Goal: Task Accomplishment & Management: Manage account settings

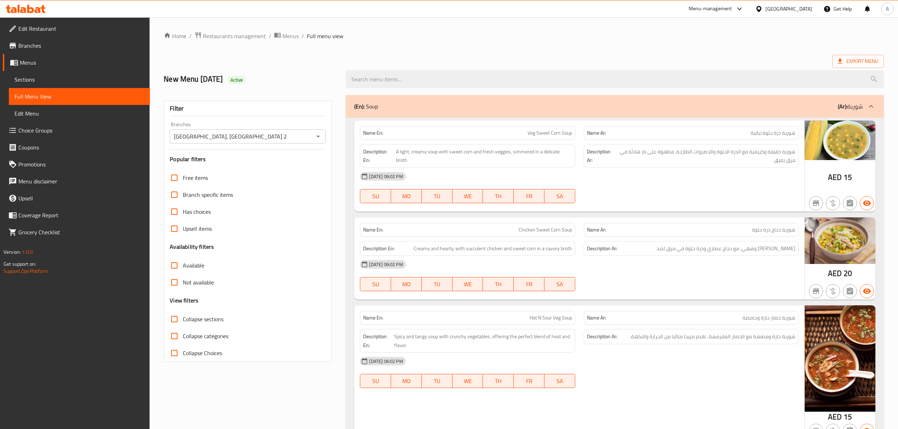
click at [780, 11] on div "[GEOGRAPHIC_DATA]" at bounding box center [788, 9] width 47 height 8
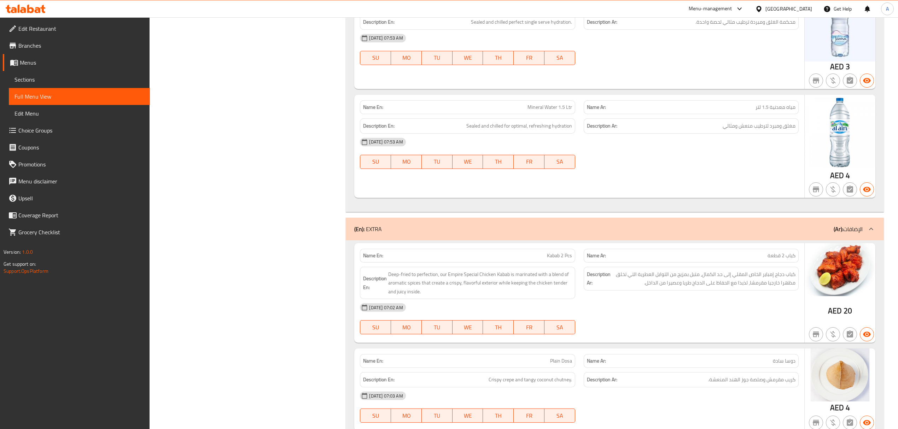
scroll to position [22536, 0]
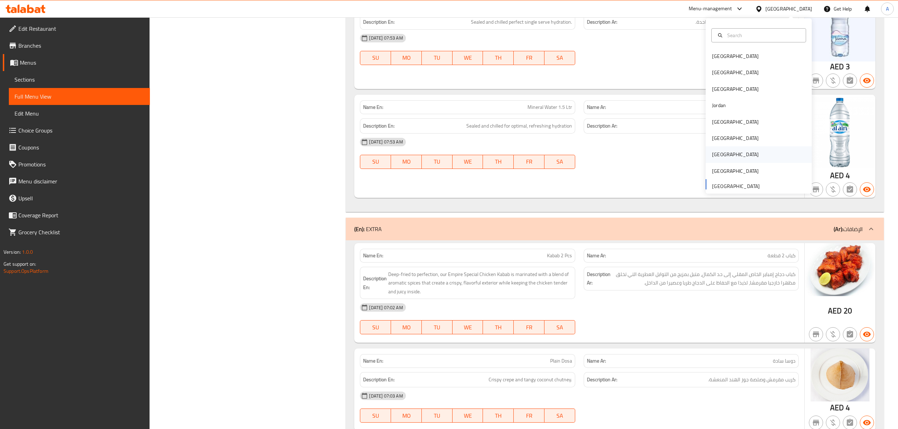
click at [718, 156] on div "[GEOGRAPHIC_DATA]" at bounding box center [735, 154] width 58 height 16
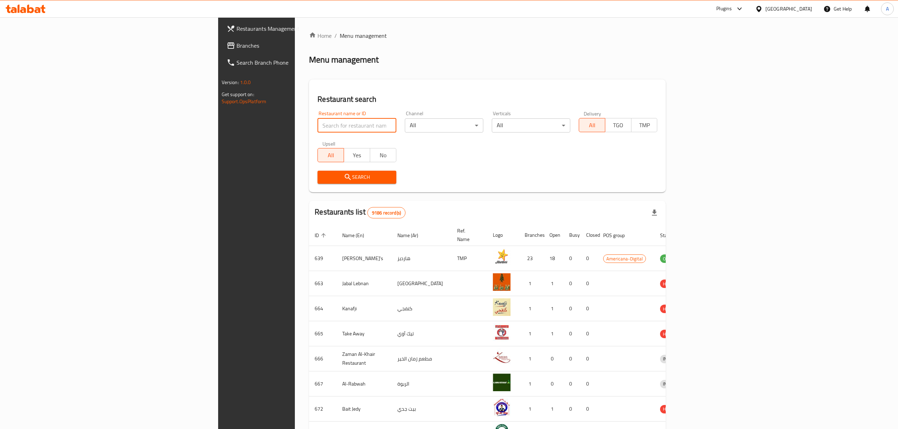
click at [317, 122] on input "search" at bounding box center [356, 125] width 78 height 14
paste input "Kick Off Restaurant"
click button "Search" at bounding box center [356, 177] width 78 height 13
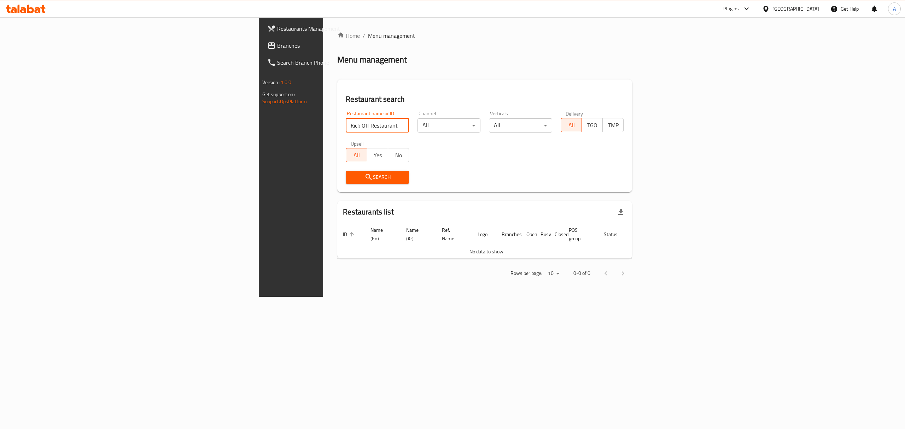
click at [346, 129] on input "Kick Off Restaurant" at bounding box center [377, 125] width 63 height 14
paste input "Kick Off"
type input "Kick Off"
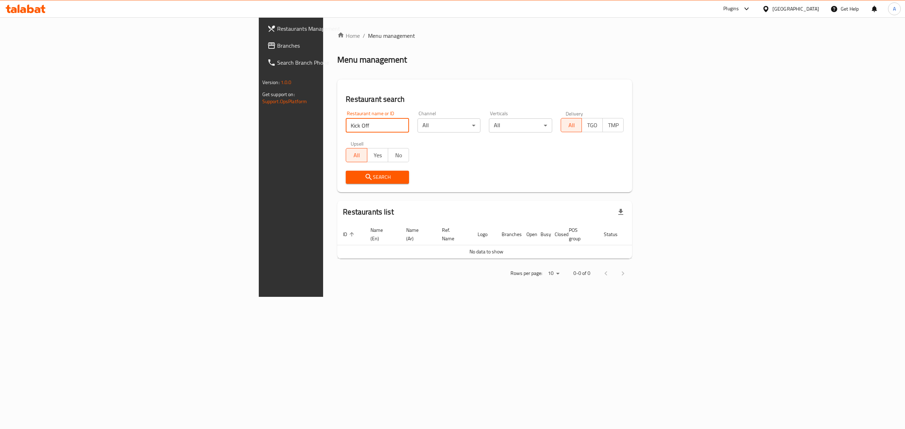
click button "Search" at bounding box center [377, 177] width 63 height 13
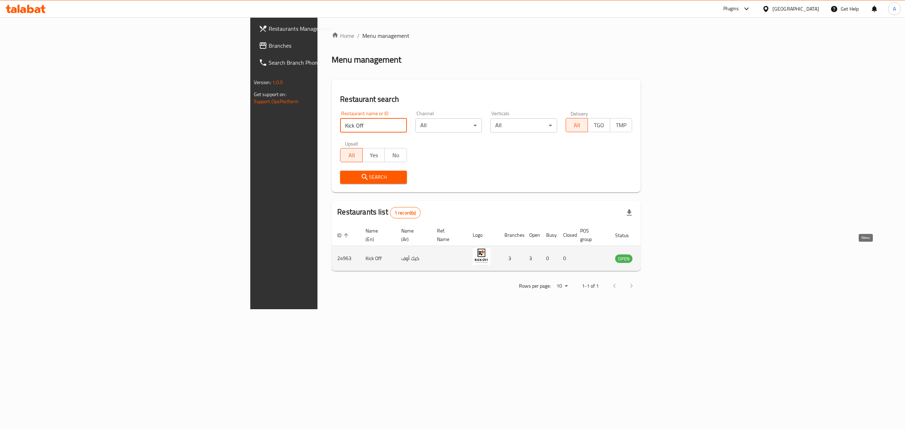
click at [661, 254] on icon "enhanced table" at bounding box center [656, 258] width 8 height 8
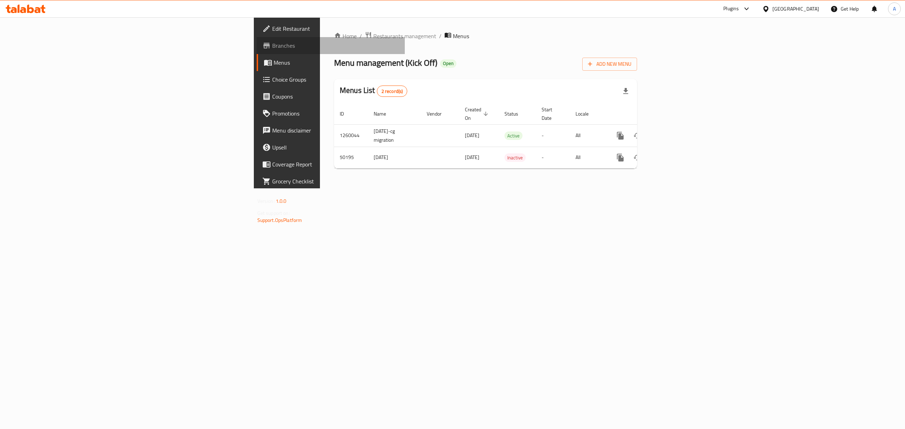
click at [272, 48] on span "Branches" at bounding box center [335, 45] width 127 height 8
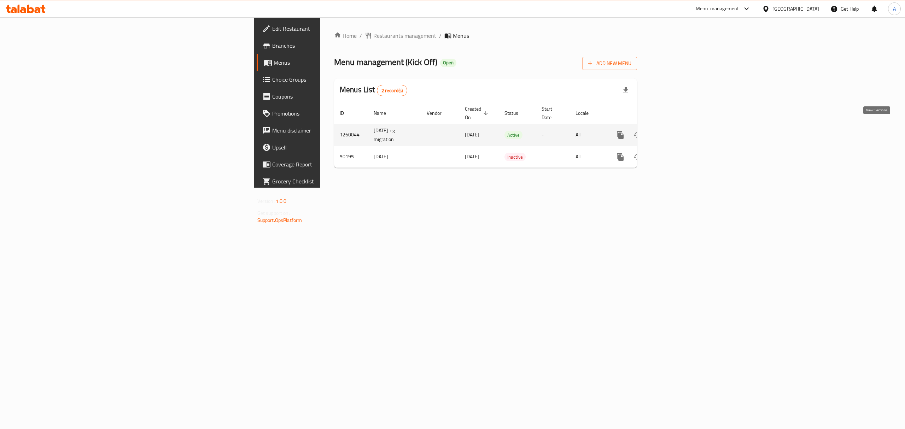
click at [674, 132] on icon "enhanced table" at bounding box center [671, 135] width 6 height 6
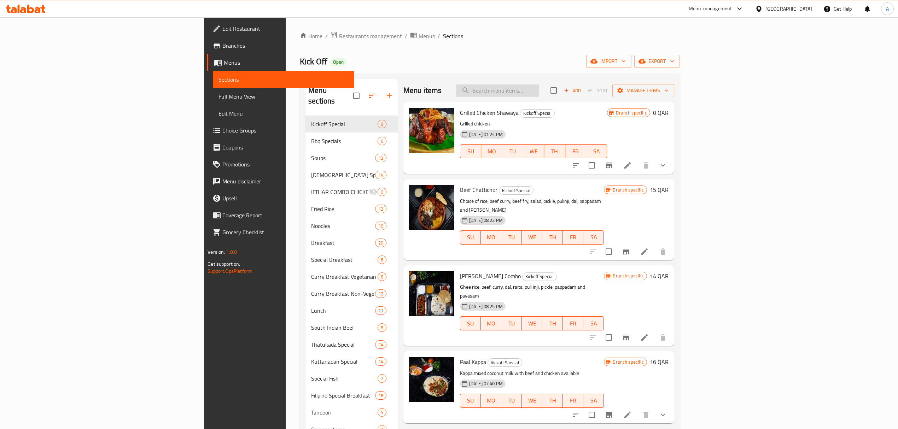
click at [539, 91] on input "search" at bounding box center [497, 90] width 83 height 12
paste input "Fish Biryani"
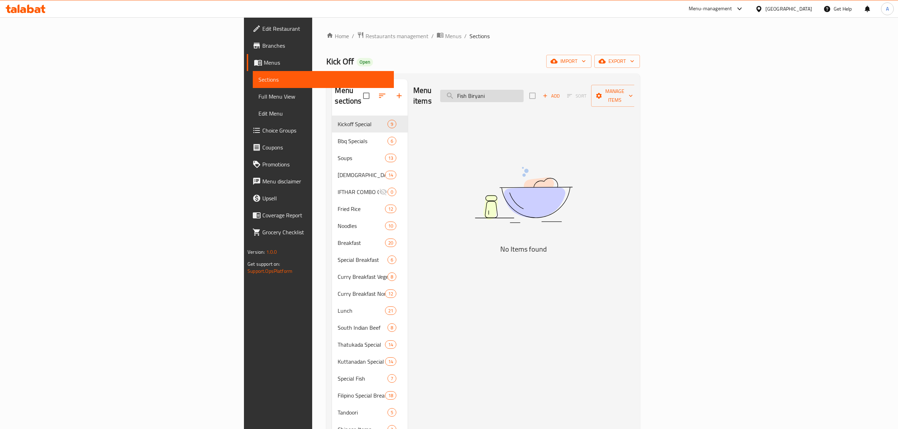
click at [524, 90] on input "Fish Biryani" at bounding box center [481, 96] width 83 height 12
click at [524, 90] on input "Fish" at bounding box center [481, 96] width 83 height 12
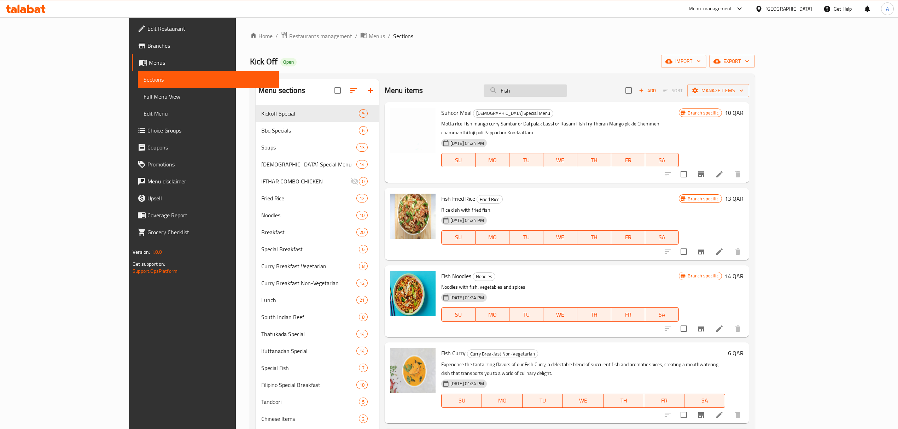
click at [567, 87] on input "Fish" at bounding box center [525, 90] width 83 height 12
paste input "Biryani"
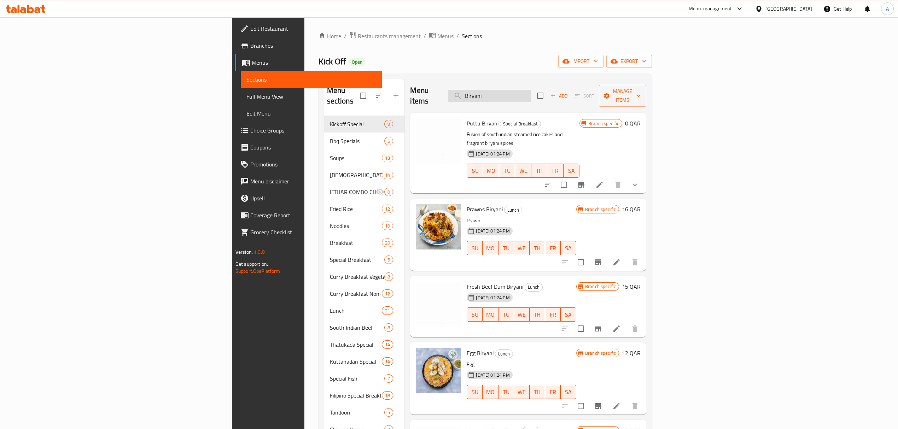
click at [531, 90] on input "Biryani" at bounding box center [489, 96] width 83 height 12
paste input "Fish"
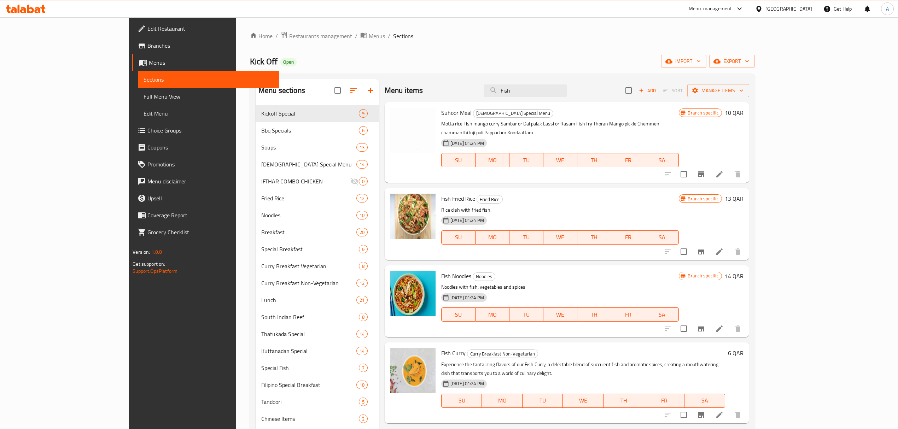
click at [566, 94] on input "Fish" at bounding box center [525, 90] width 83 height 12
paste input "Biryani"
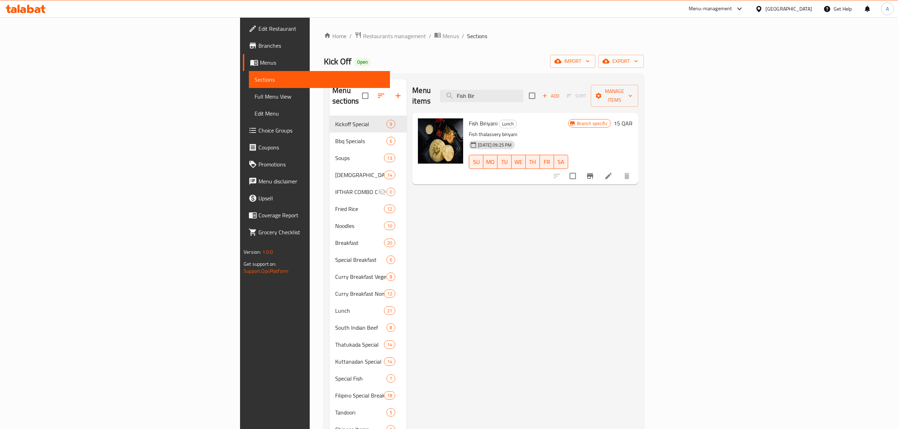
click at [469, 118] on span "Fish Biriyani" at bounding box center [483, 123] width 29 height 11
drag, startPoint x: 427, startPoint y: 113, endPoint x: 414, endPoint y: 112, distance: 13.1
click at [469, 118] on span "Fish Biriyani" at bounding box center [483, 123] width 29 height 11
copy span "Fish Biriyani"
click at [594, 172] on icon "Branch-specific-item" at bounding box center [590, 176] width 8 height 8
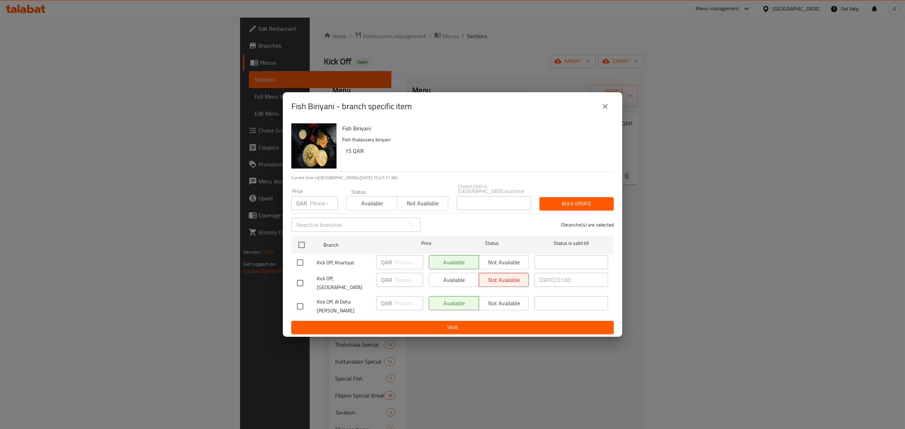
click at [607, 109] on icon "close" at bounding box center [605, 106] width 8 height 8
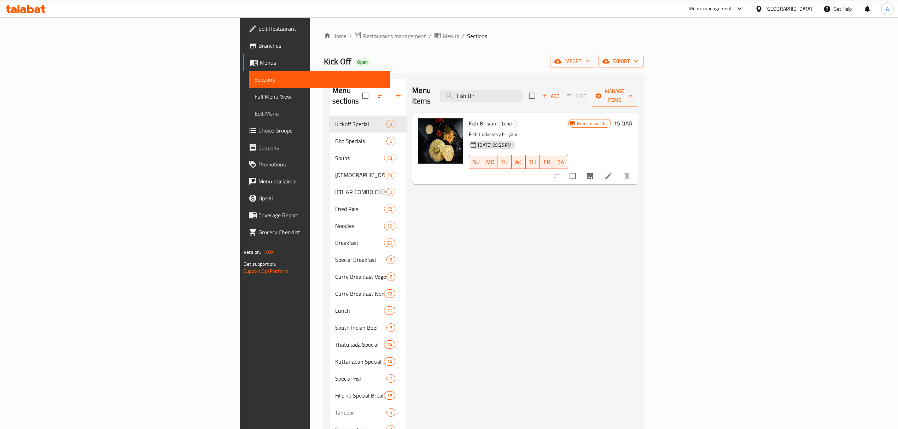
click at [523, 90] on input "Fish Bir" at bounding box center [481, 96] width 83 height 12
paste input "iyani"
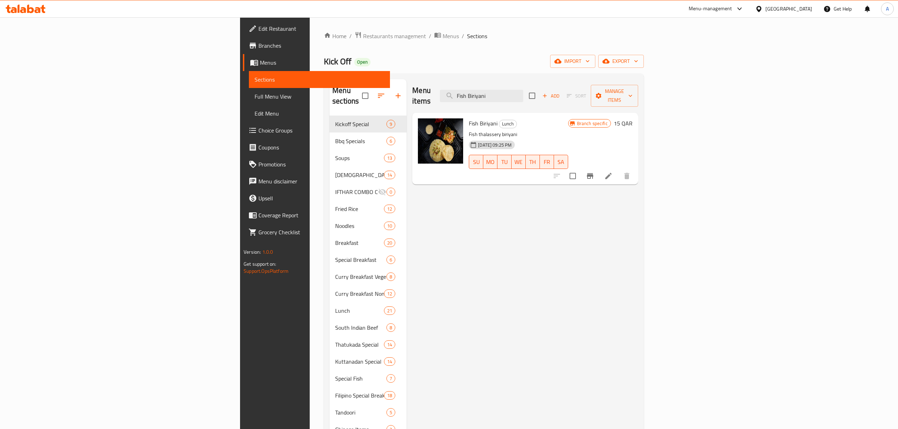
type input "Fish Biriyani"
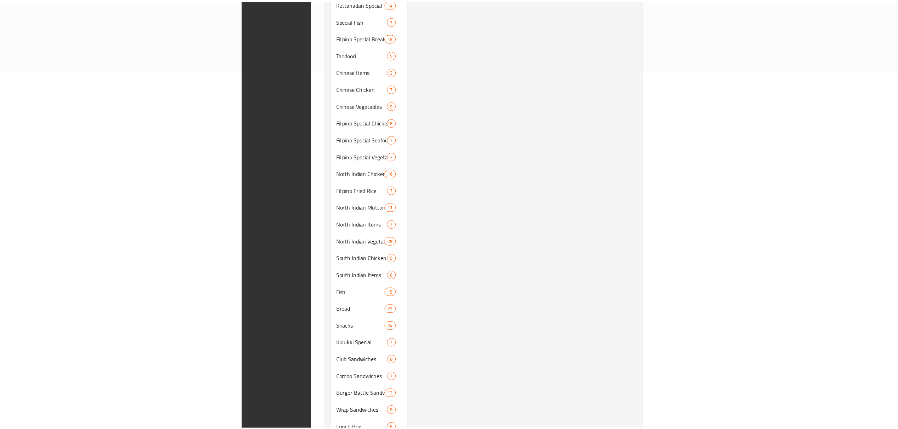
scroll to position [564, 0]
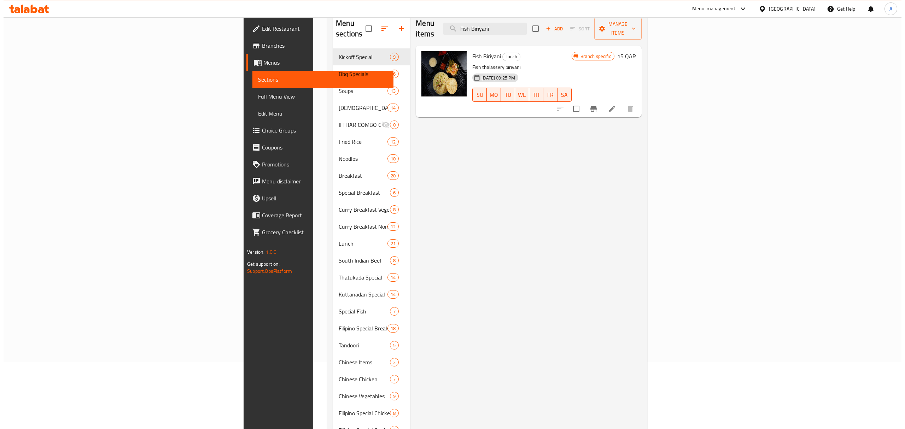
scroll to position [0, 0]
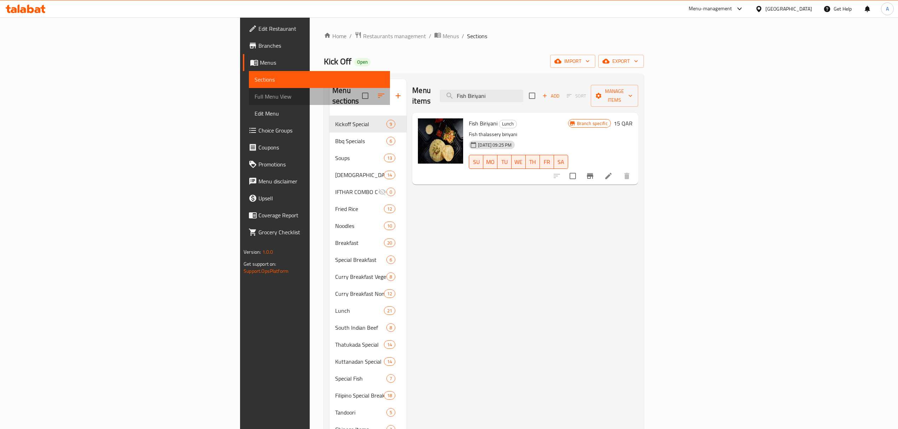
click at [255, 95] on span "Full Menu View" at bounding box center [320, 96] width 130 height 8
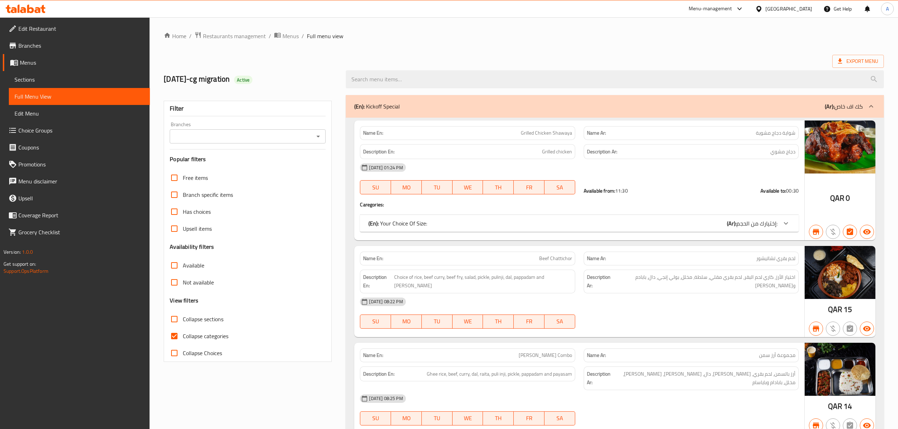
click at [250, 138] on input "Branches" at bounding box center [242, 136] width 140 height 10
click at [215, 154] on li "All" at bounding box center [247, 154] width 156 height 13
type input "All"
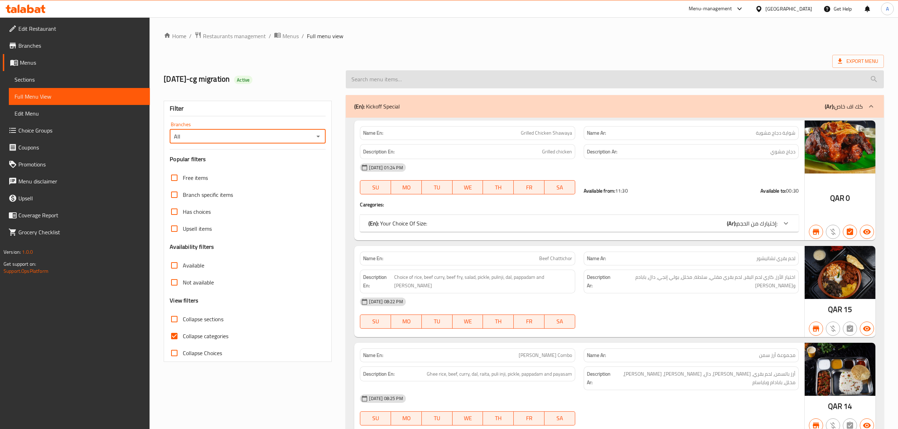
click at [416, 80] on input "search" at bounding box center [615, 79] width 538 height 18
paste input "Fish Biriyani"
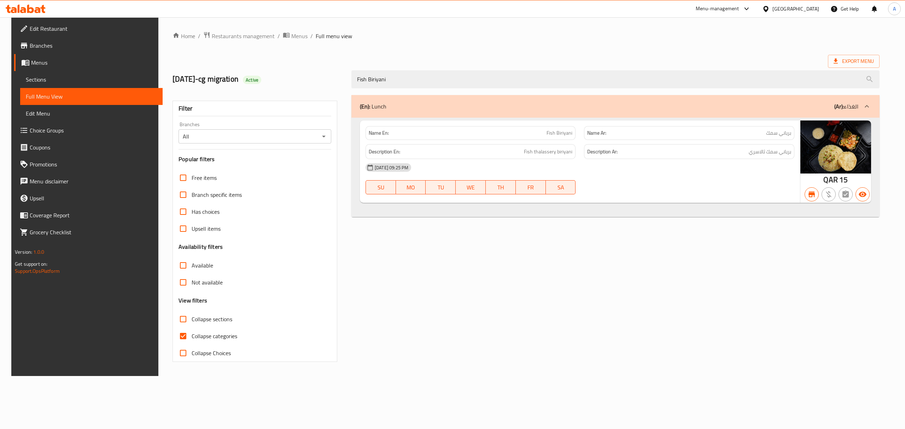
type input "Fish Biriyani"
click at [176, 335] on input "Collapse categories" at bounding box center [183, 336] width 17 height 17
checkbox input "false"
click at [474, 78] on input "Fish Biriyani" at bounding box center [615, 79] width 528 height 18
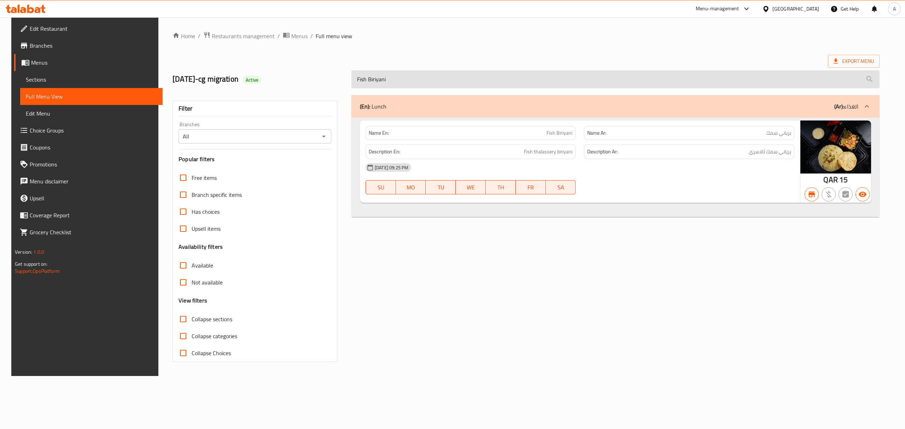
click at [474, 78] on input "Fish Biriyani" at bounding box center [615, 79] width 528 height 18
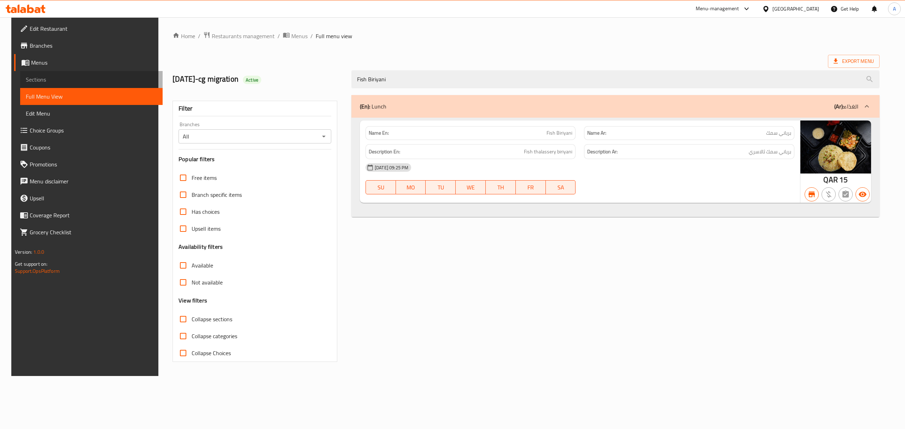
click at [36, 75] on span "Sections" at bounding box center [91, 79] width 131 height 8
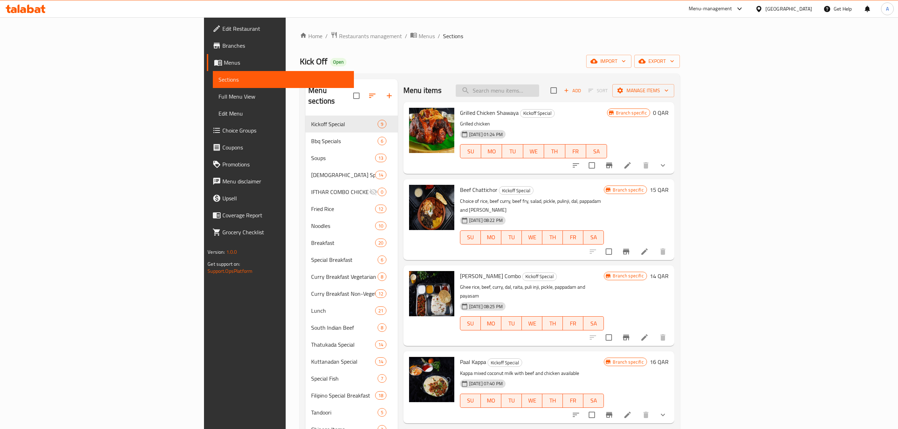
click at [539, 93] on input "search" at bounding box center [497, 90] width 83 height 12
paste input "Fish Biriyani"
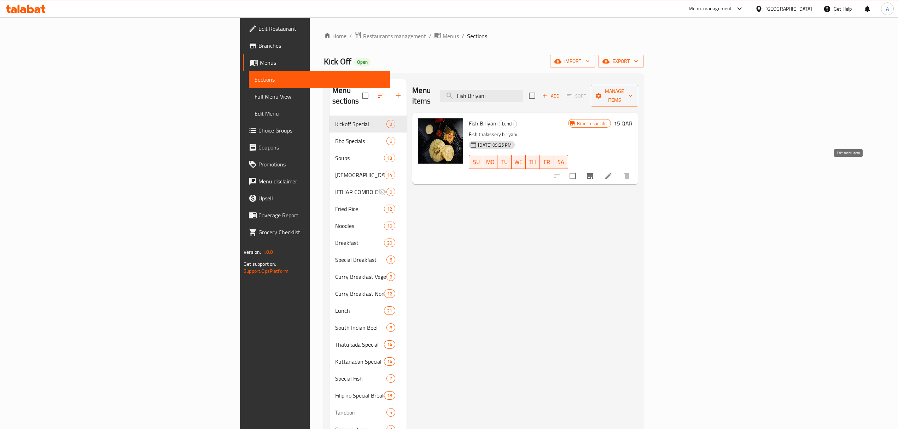
type input "Fish Biriyani"
click at [613, 172] on icon at bounding box center [608, 176] width 8 height 8
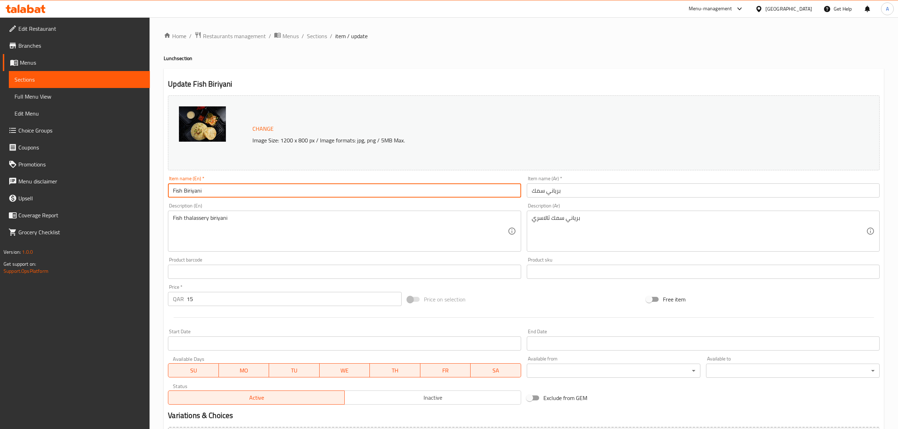
click at [192, 194] on input "Fish Biriyani" at bounding box center [344, 190] width 353 height 14
click at [375, 100] on div "Change Image Size: 1200 x 800 px / Image formats: jpg, png / 5MB Max." at bounding box center [524, 132] width 712 height 75
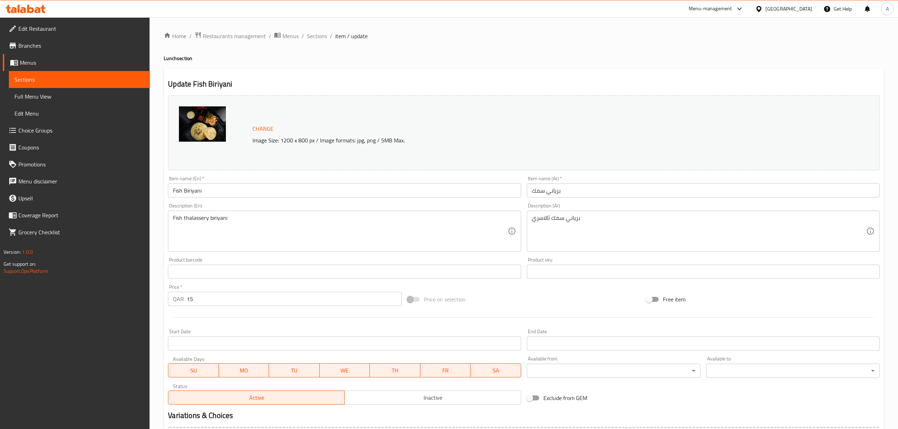
click at [222, 192] on input "Fish Biriyani" at bounding box center [344, 190] width 353 height 14
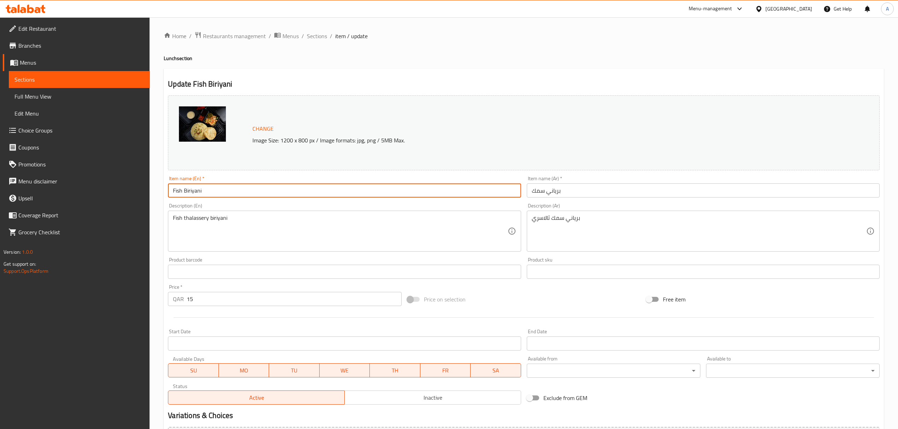
click at [222, 192] on input "Fish Biriyani" at bounding box center [344, 190] width 353 height 14
click at [321, 40] on span "Sections" at bounding box center [317, 36] width 20 height 8
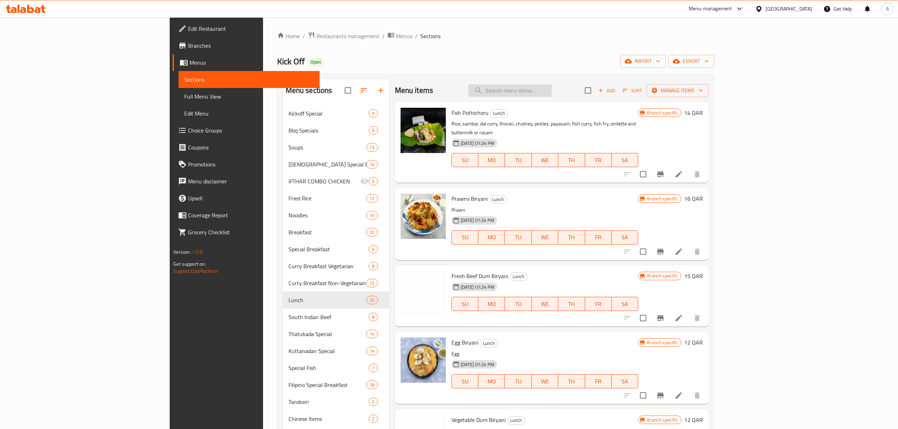
click at [552, 95] on input "search" at bounding box center [509, 90] width 83 height 12
paste input "Fish Biriyani"
type input "Fish Biriyani"
click at [179, 102] on link "Full Menu View" at bounding box center [249, 96] width 141 height 17
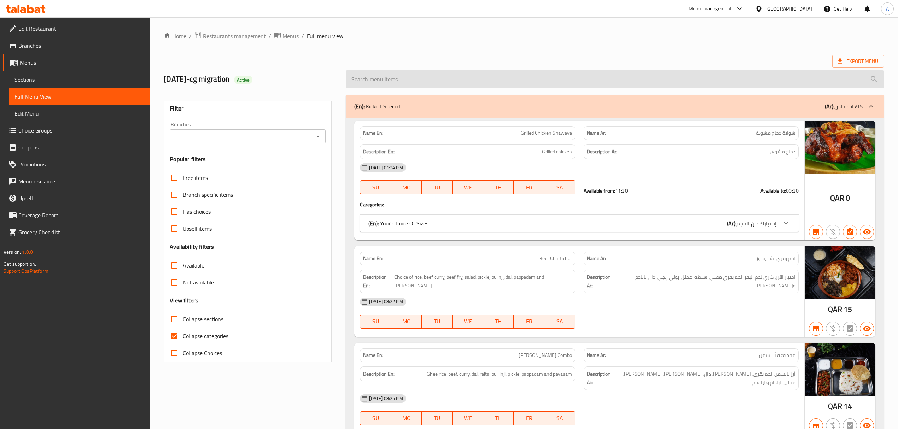
click at [392, 78] on input "search" at bounding box center [615, 79] width 538 height 18
paste input "Fish Biriyani"
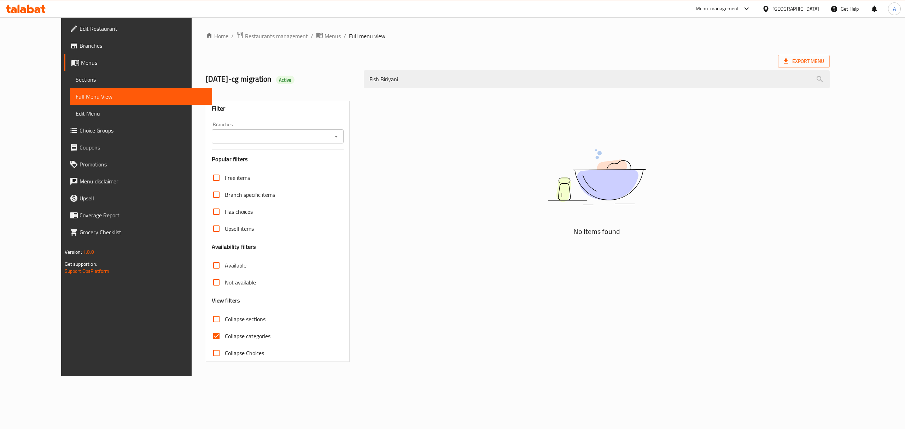
type input "Fish Biriyani"
click at [808, 10] on div "[GEOGRAPHIC_DATA]" at bounding box center [795, 9] width 47 height 8
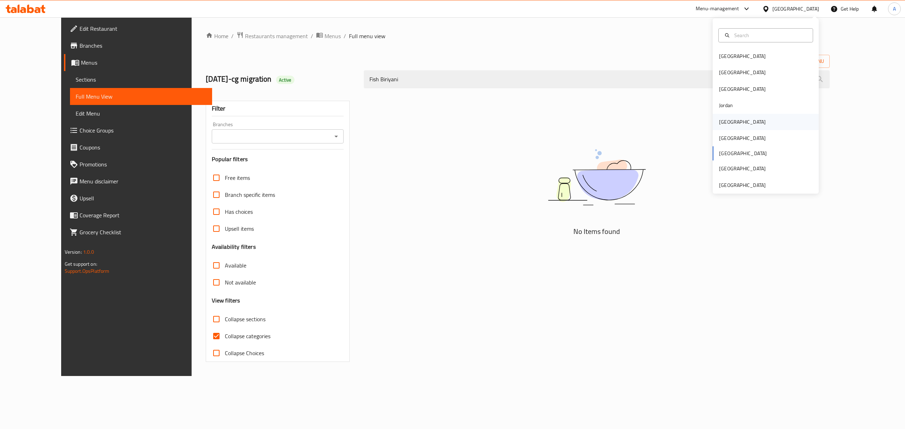
click at [749, 119] on div "[GEOGRAPHIC_DATA]" at bounding box center [766, 122] width 106 height 16
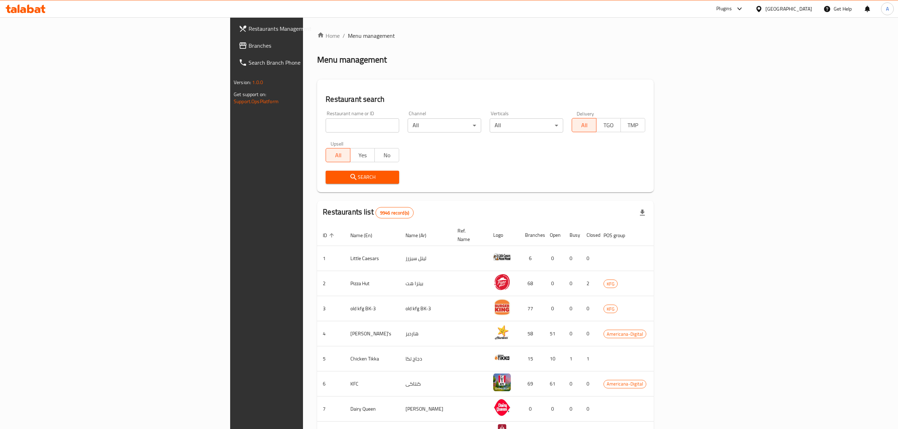
click at [326, 129] on input "search" at bounding box center [363, 125] width 74 height 14
click at [233, 36] on link "Restaurants Management" at bounding box center [306, 28] width 147 height 17
